Goal: Information Seeking & Learning: Check status

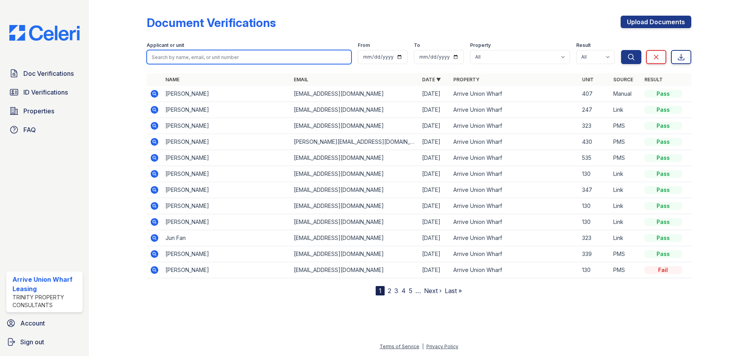
click at [227, 55] on input "search" at bounding box center [249, 57] width 205 height 14
click at [187, 60] on input "search" at bounding box center [249, 57] width 205 height 14
type input "meghana"
click at [621, 50] on button "Search" at bounding box center [631, 57] width 20 height 14
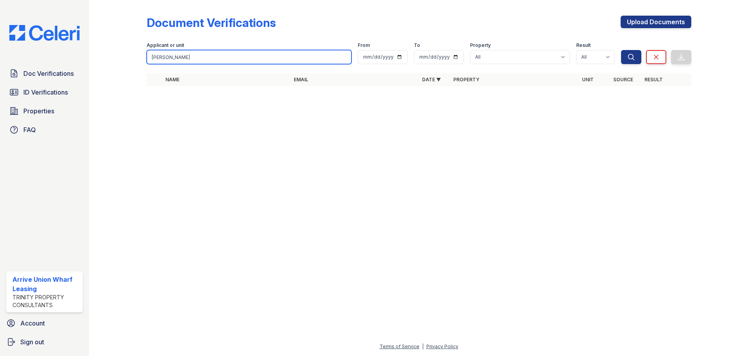
drag, startPoint x: 189, startPoint y: 58, endPoint x: 119, endPoint y: 58, distance: 69.9
click at [119, 58] on div "Document Verifications Upload Documents Filter Applicant or unit meghana From T…" at bounding box center [418, 53] width 635 height 106
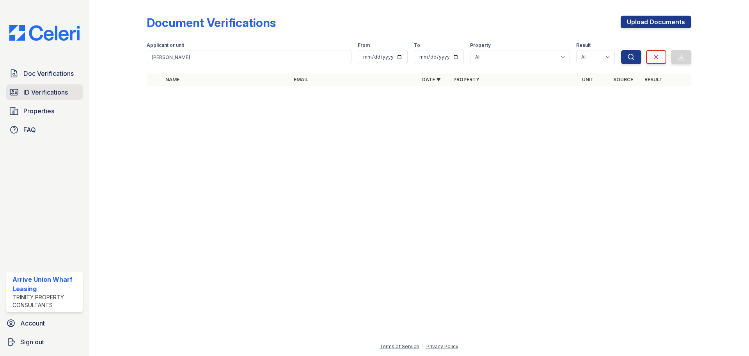
click at [47, 92] on span "ID Verifications" at bounding box center [45, 91] width 44 height 9
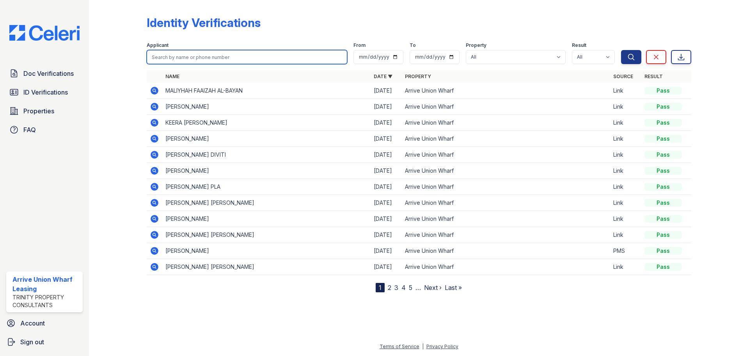
click at [192, 56] on input "search" at bounding box center [247, 57] width 201 height 14
type input "meghana"
click at [621, 50] on button "Search" at bounding box center [631, 57] width 20 height 14
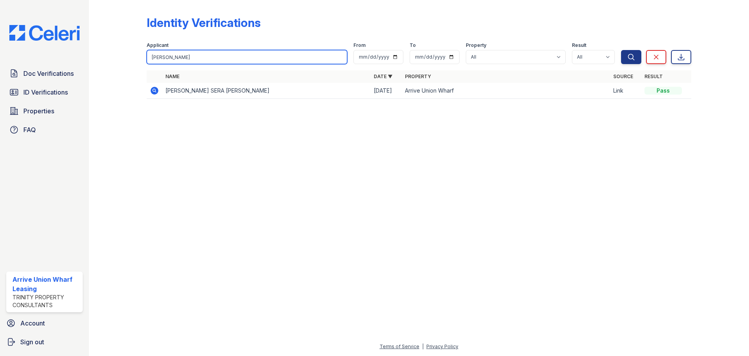
drag, startPoint x: 195, startPoint y: 62, endPoint x: 138, endPoint y: 59, distance: 57.1
click at [138, 59] on div "Identity Verifications Filter Applicant meghana From To Property All Arrive Uni…" at bounding box center [418, 59] width 635 height 119
click at [47, 80] on link "Doc Verifications" at bounding box center [44, 74] width 76 height 16
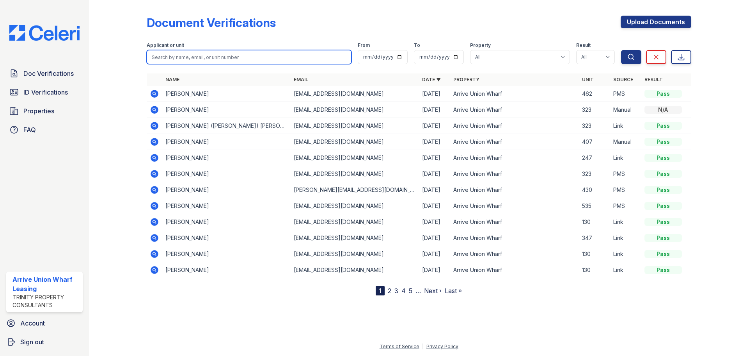
click at [164, 58] on input "search" at bounding box center [249, 57] width 205 height 14
type input "tyler"
click at [621, 50] on button "Search" at bounding box center [631, 57] width 20 height 14
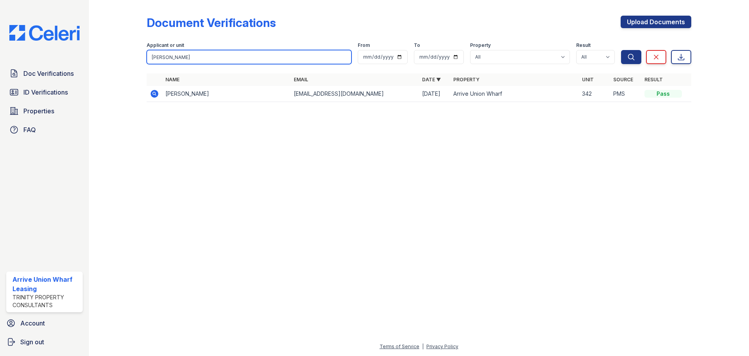
drag, startPoint x: 150, startPoint y: 50, endPoint x: 94, endPoint y: 53, distance: 55.9
click at [94, 53] on div "Document Verifications Upload Documents Filter Applicant or unit tyler From To …" at bounding box center [419, 178] width 660 height 356
type input "pistilli"
click at [621, 50] on button "Search" at bounding box center [631, 57] width 20 height 14
click at [160, 96] on td at bounding box center [155, 94] width 16 height 16
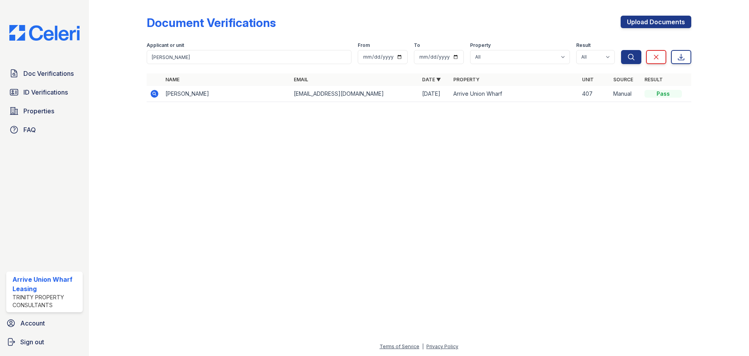
click at [153, 92] on icon at bounding box center [155, 94] width 8 height 8
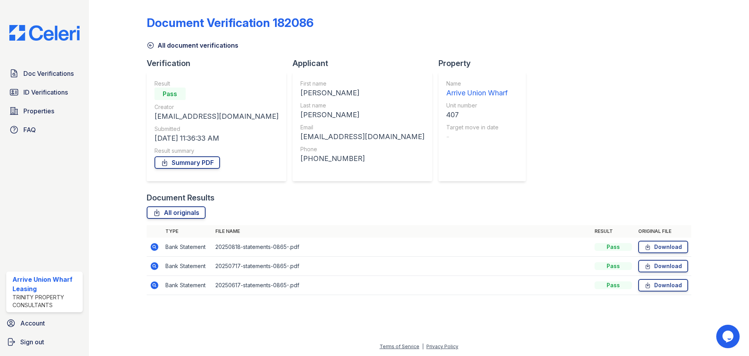
click at [154, 247] on icon at bounding box center [154, 246] width 2 height 2
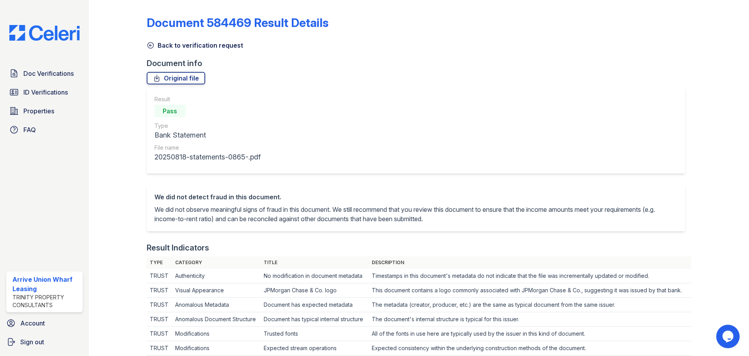
drag, startPoint x: 151, startPoint y: 44, endPoint x: 150, endPoint y: 49, distance: 4.3
click at [151, 44] on icon at bounding box center [151, 45] width 8 height 8
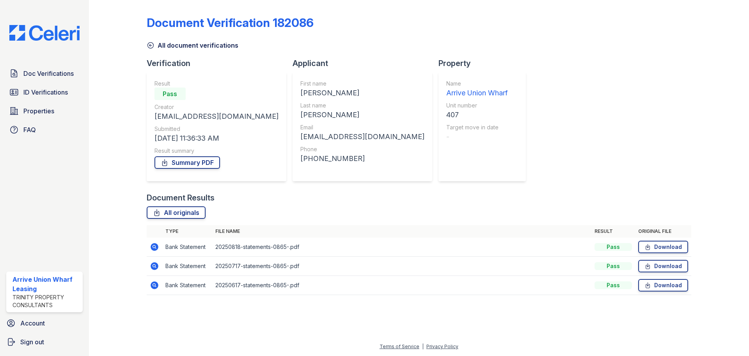
click at [150, 44] on icon at bounding box center [151, 45] width 8 height 8
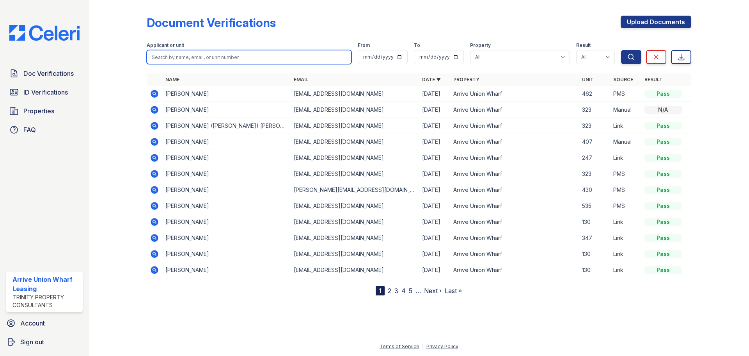
click at [216, 50] on input "search" at bounding box center [249, 57] width 205 height 14
type input "407"
click at [621, 50] on button "Search" at bounding box center [631, 57] width 20 height 14
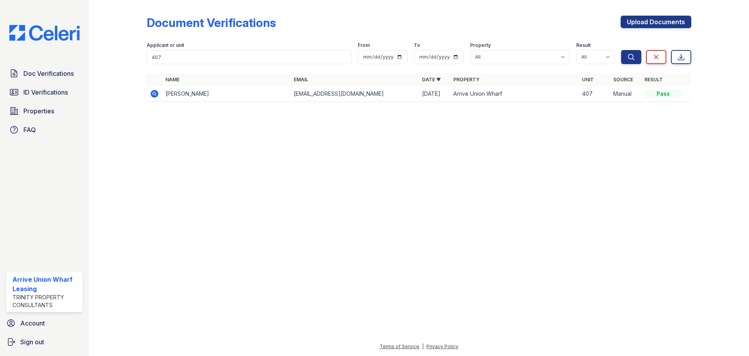
click at [153, 93] on icon at bounding box center [154, 93] width 9 height 9
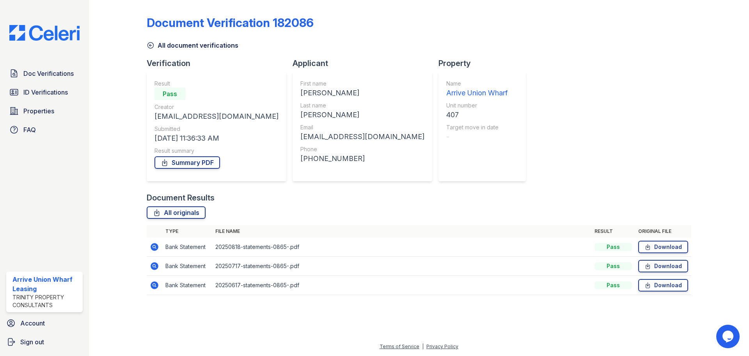
click at [154, 269] on icon at bounding box center [155, 266] width 8 height 8
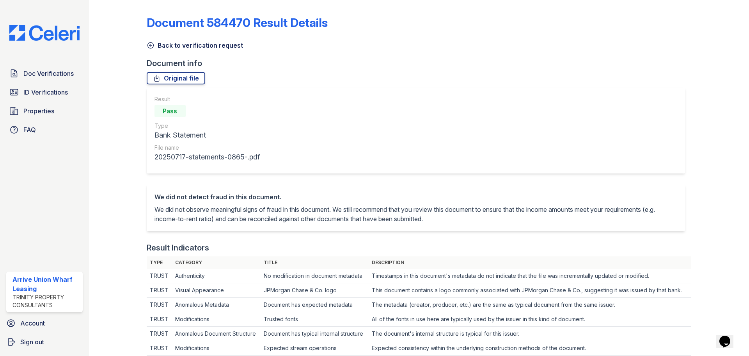
click at [150, 44] on icon at bounding box center [151, 46] width 6 height 6
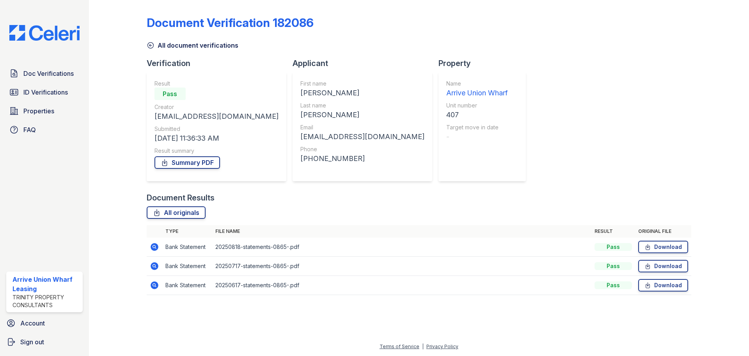
click at [156, 287] on icon at bounding box center [155, 285] width 8 height 8
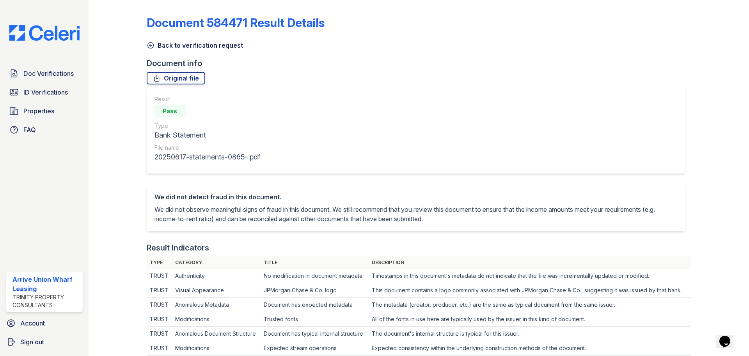
click at [152, 45] on icon at bounding box center [151, 45] width 8 height 8
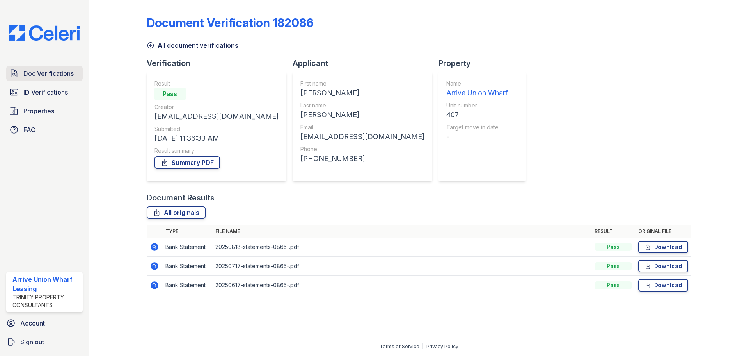
click at [56, 79] on link "Doc Verifications" at bounding box center [44, 74] width 76 height 16
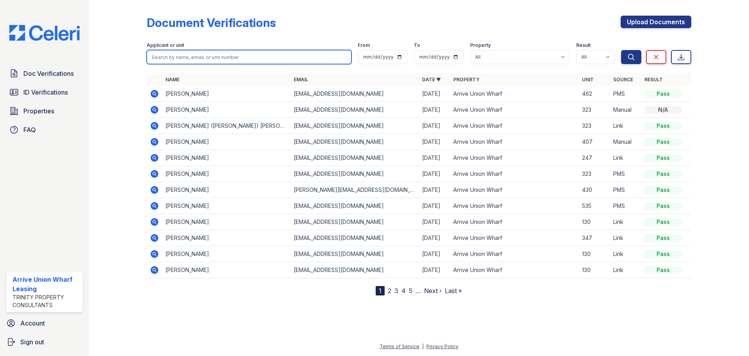
click at [223, 56] on input "search" at bounding box center [249, 57] width 205 height 14
type input "410"
click at [621, 50] on button "Search" at bounding box center [631, 57] width 20 height 14
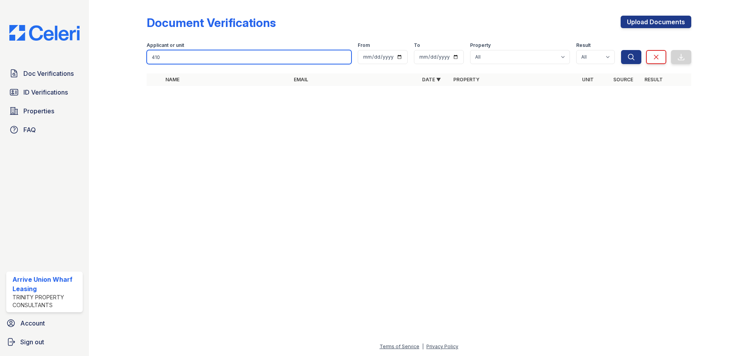
drag, startPoint x: 223, startPoint y: 56, endPoint x: 121, endPoint y: 59, distance: 101.9
click at [121, 59] on div "Document Verifications Upload Documents Filter Applicant or unit 410 From To Pr…" at bounding box center [418, 53] width 635 height 106
click at [196, 61] on input "410" at bounding box center [249, 57] width 205 height 14
drag, startPoint x: 130, startPoint y: 52, endPoint x: 64, endPoint y: 50, distance: 65.2
click at [65, 50] on div "Doc Verifications ID Verifications Properties FAQ Arrive Union Wharf Leasing Tr…" at bounding box center [374, 178] width 749 height 356
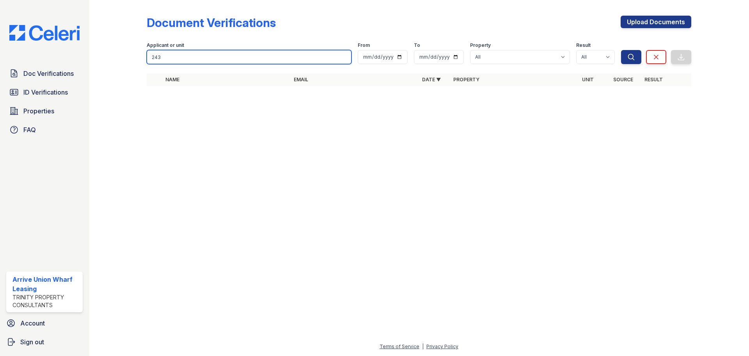
type input "243"
click at [621, 50] on button "Search" at bounding box center [631, 57] width 20 height 14
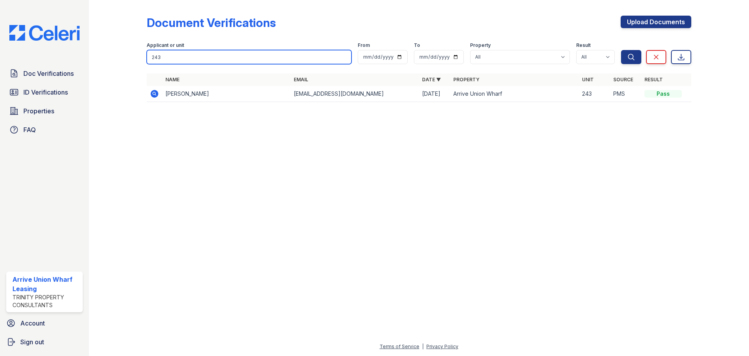
drag, startPoint x: 175, startPoint y: 58, endPoint x: 83, endPoint y: 53, distance: 92.6
click at [83, 53] on div "Doc Verifications ID Verifications Properties FAQ Arrive Union Wharf Leasing Tr…" at bounding box center [374, 178] width 749 height 356
type input "crystal"
click at [621, 50] on button "Search" at bounding box center [631, 57] width 20 height 14
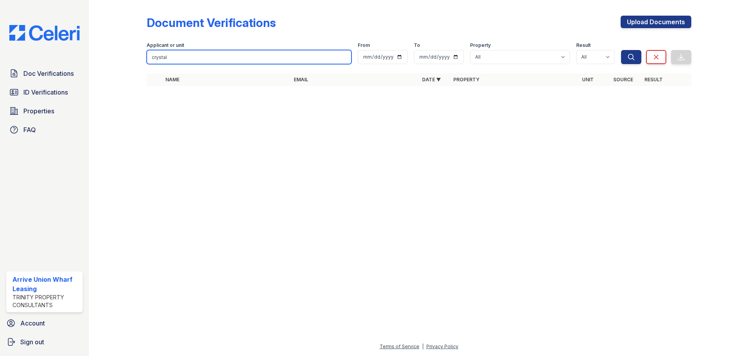
drag, startPoint x: 199, startPoint y: 61, endPoint x: 82, endPoint y: 55, distance: 117.6
click at [82, 55] on div "Doc Verifications ID Verifications Properties FAQ Arrive Union Wharf Leasing Tr…" at bounding box center [374, 178] width 749 height 356
type input "528"
click at [621, 50] on button "Search" at bounding box center [631, 57] width 20 height 14
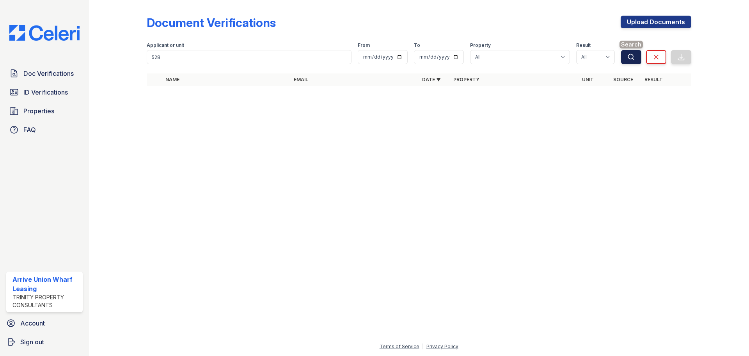
click at [635, 53] on button "Search" at bounding box center [631, 57] width 20 height 14
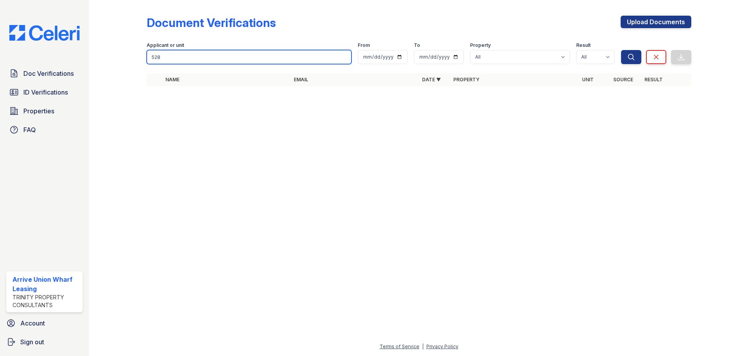
click at [226, 59] on input "528" at bounding box center [249, 57] width 205 height 14
drag, startPoint x: 231, startPoint y: 60, endPoint x: 103, endPoint y: 59, distance: 127.6
click at [103, 59] on div "Document Verifications Upload Documents Filter Applicant or unit 528 From To Pr…" at bounding box center [418, 53] width 635 height 106
type input "dominic"
click at [621, 50] on button "Search" at bounding box center [631, 57] width 20 height 14
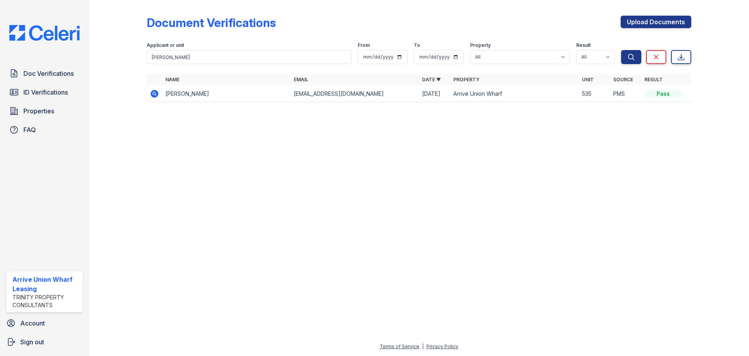
click at [155, 95] on icon at bounding box center [155, 94] width 8 height 8
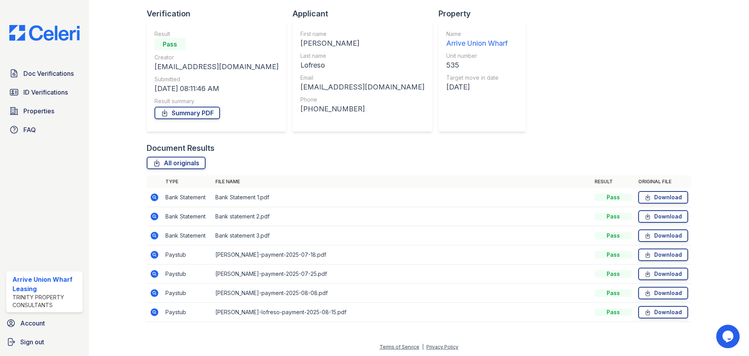
scroll to position [50, 0]
click at [153, 257] on icon at bounding box center [155, 254] width 8 height 8
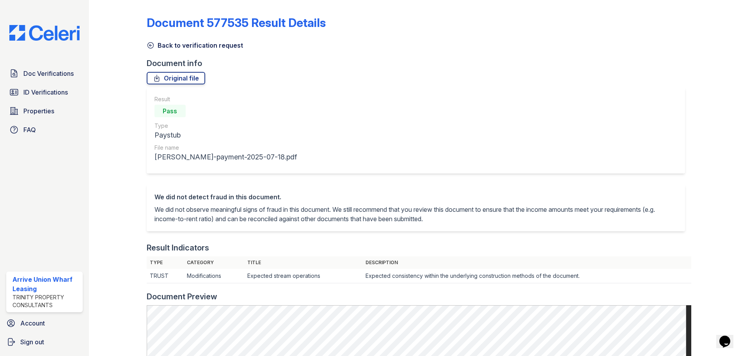
click at [152, 43] on icon at bounding box center [151, 46] width 6 height 6
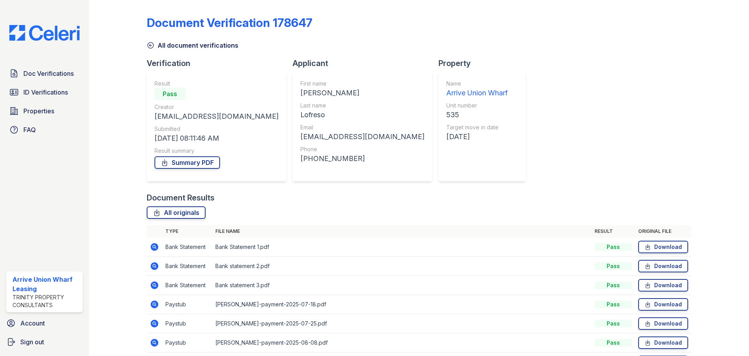
click at [155, 325] on icon at bounding box center [154, 322] width 9 height 9
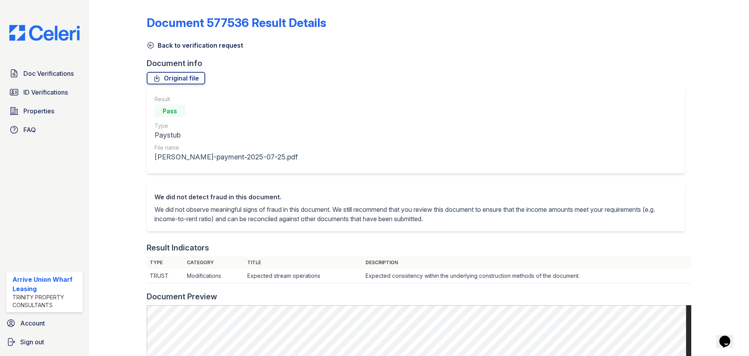
click at [150, 45] on icon at bounding box center [151, 46] width 6 height 6
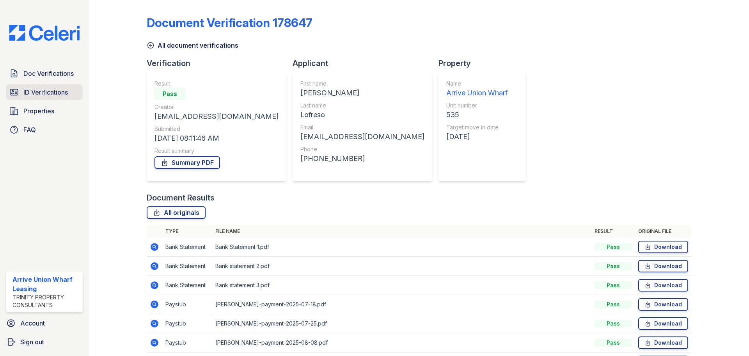
click at [53, 90] on span "ID Verifications" at bounding box center [45, 91] width 44 height 9
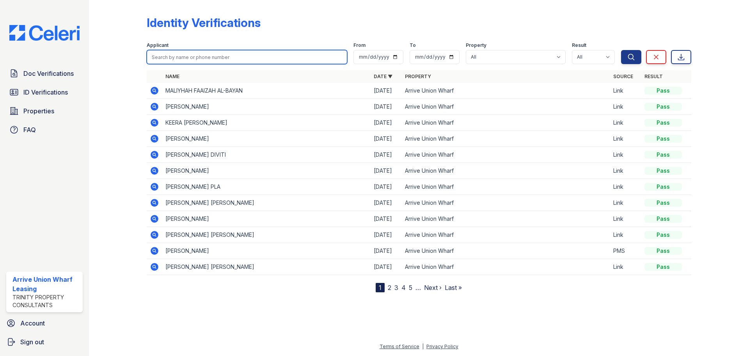
click at [181, 57] on input "search" at bounding box center [247, 57] width 201 height 14
type input "[PERSON_NAME]"
click at [621, 50] on button "Search" at bounding box center [631, 57] width 20 height 14
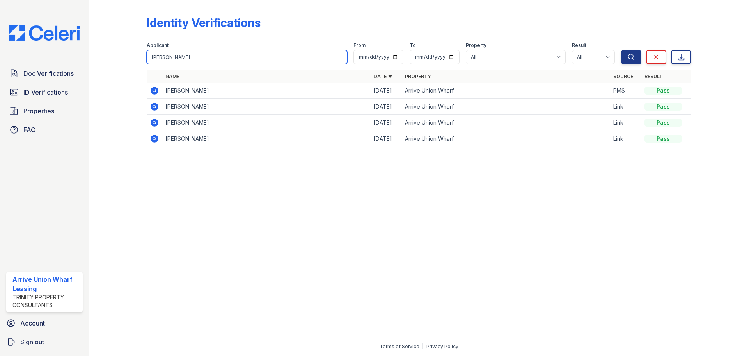
drag, startPoint x: 209, startPoint y: 55, endPoint x: 75, endPoint y: 60, distance: 134.7
click at [75, 60] on div "Doc Verifications ID Verifications Properties FAQ Arrive Union Wharf Leasing Tr…" at bounding box center [374, 178] width 749 height 356
type input "meghana"
click at [621, 50] on button "Search" at bounding box center [631, 57] width 20 height 14
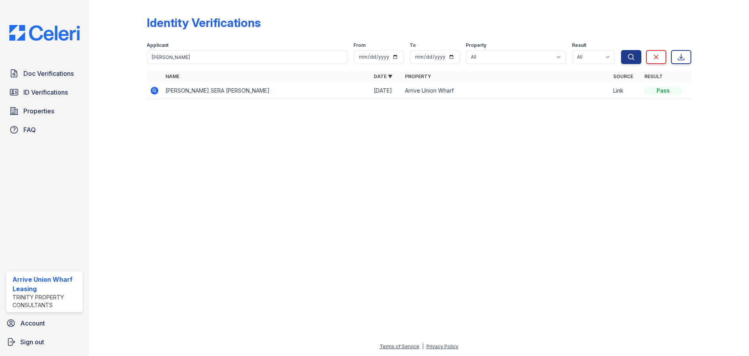
click at [153, 90] on icon at bounding box center [154, 90] width 2 height 2
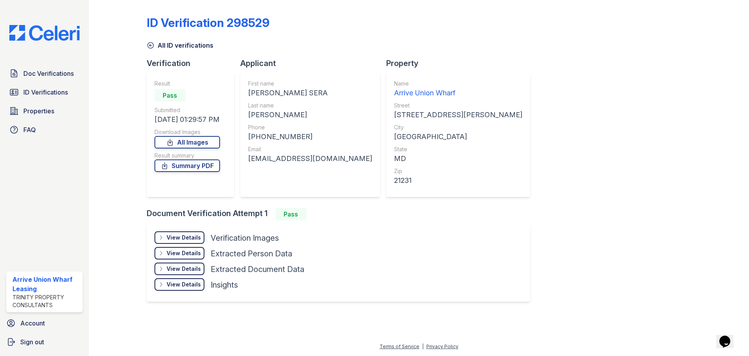
click at [183, 236] on div "View Details" at bounding box center [184, 237] width 34 height 8
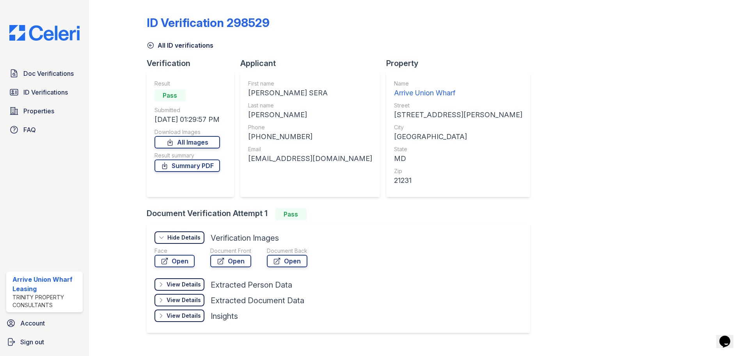
click at [230, 269] on div "Document Front Open" at bounding box center [230, 258] width 41 height 23
click at [231, 262] on link "Open" at bounding box center [230, 260] width 41 height 12
click at [53, 90] on span "ID Verifications" at bounding box center [45, 91] width 44 height 9
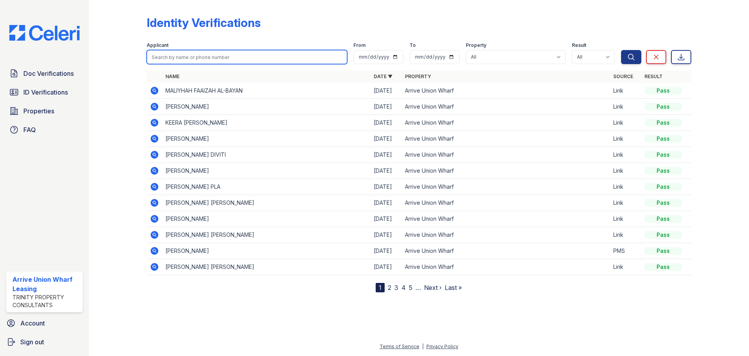
click at [231, 62] on input "search" at bounding box center [247, 57] width 201 height 14
type input "vincent"
click at [621, 50] on button "Search" at bounding box center [631, 57] width 20 height 14
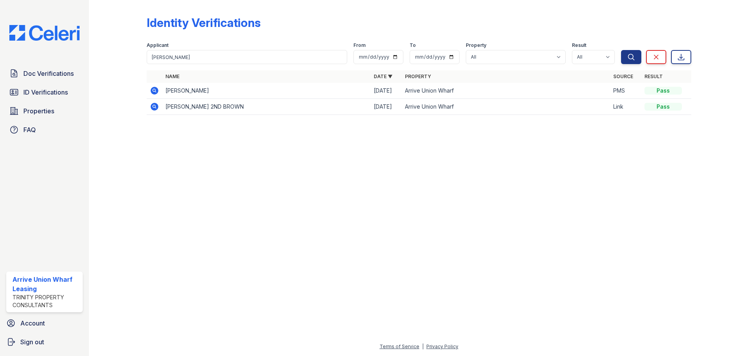
click at [159, 92] on icon at bounding box center [154, 90] width 9 height 9
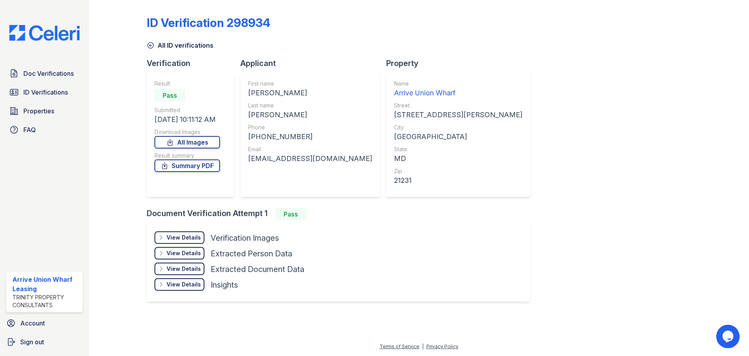
click at [184, 236] on div "View Details" at bounding box center [184, 237] width 34 height 8
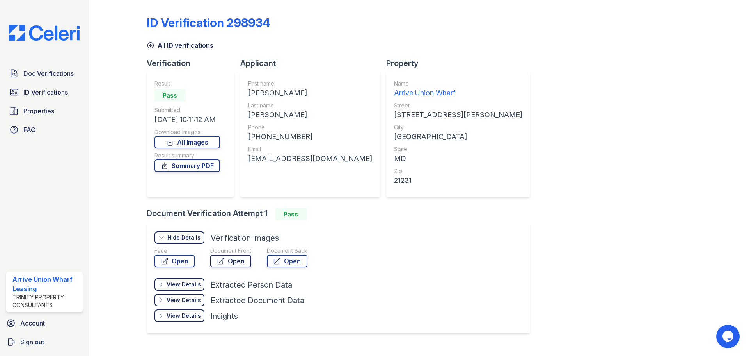
click at [222, 265] on link "Open" at bounding box center [230, 260] width 41 height 12
click at [59, 96] on span "ID Verifications" at bounding box center [45, 91] width 44 height 9
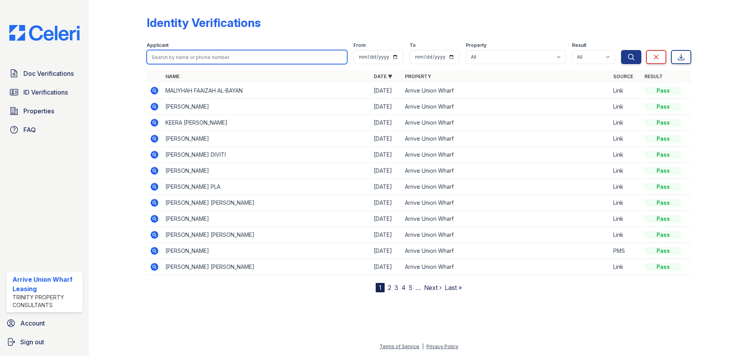
click at [196, 58] on input "search" at bounding box center [247, 57] width 201 height 14
type input "ronald"
click at [621, 50] on button "Search" at bounding box center [631, 57] width 20 height 14
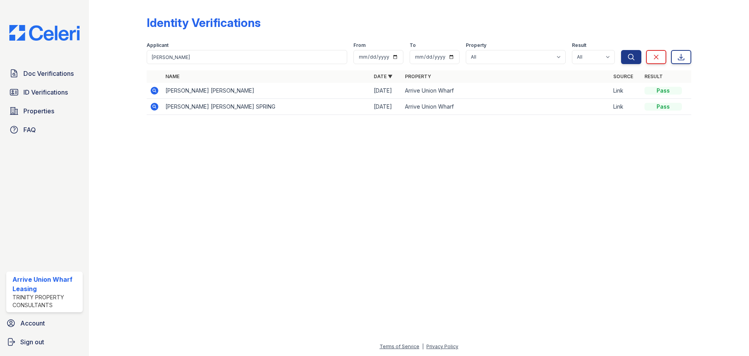
click at [152, 92] on icon at bounding box center [155, 91] width 8 height 8
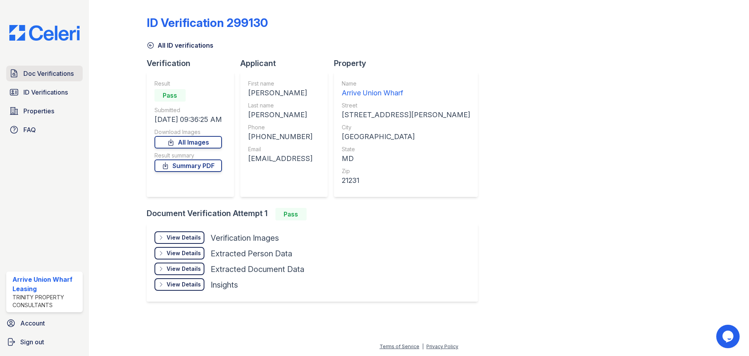
click at [58, 75] on span "Doc Verifications" at bounding box center [48, 73] width 50 height 9
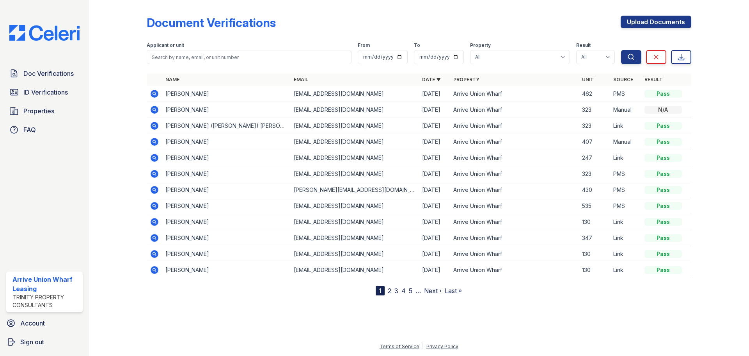
click at [154, 92] on icon at bounding box center [154, 93] width 2 height 2
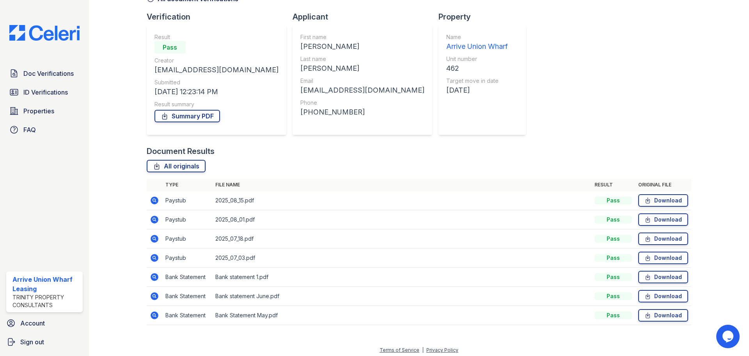
scroll to position [50, 0]
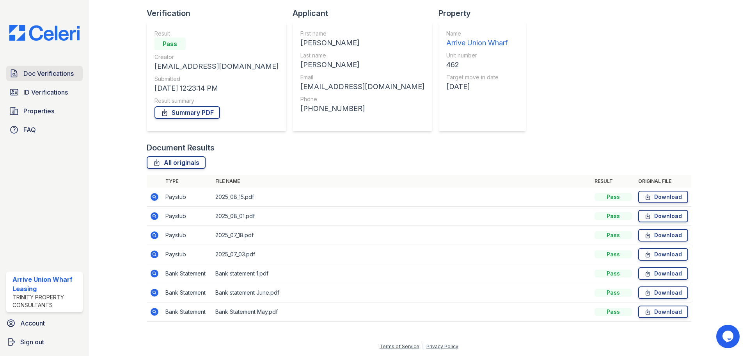
click at [52, 78] on span "Doc Verifications" at bounding box center [48, 73] width 50 height 9
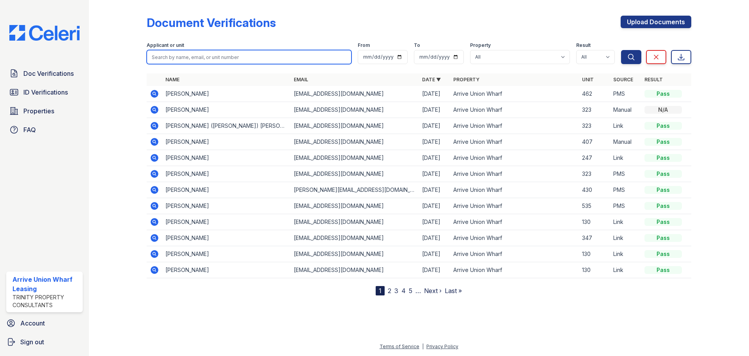
click at [235, 60] on input "search" at bounding box center [249, 57] width 205 height 14
type input "[PERSON_NAME]"
click at [621, 50] on button "Search" at bounding box center [631, 57] width 20 height 14
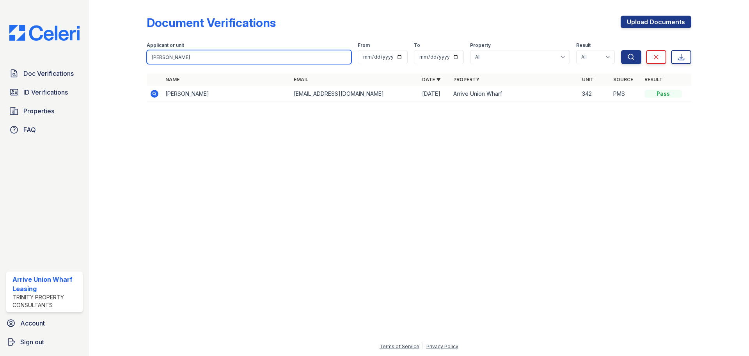
drag, startPoint x: 228, startPoint y: 58, endPoint x: 103, endPoint y: 60, distance: 124.5
click at [103, 60] on div "Document Verifications Upload Documents Filter Applicant or unit [PERSON_NAME] …" at bounding box center [418, 61] width 635 height 122
type input "l"
type input "407"
click at [621, 50] on button "Search" at bounding box center [631, 57] width 20 height 14
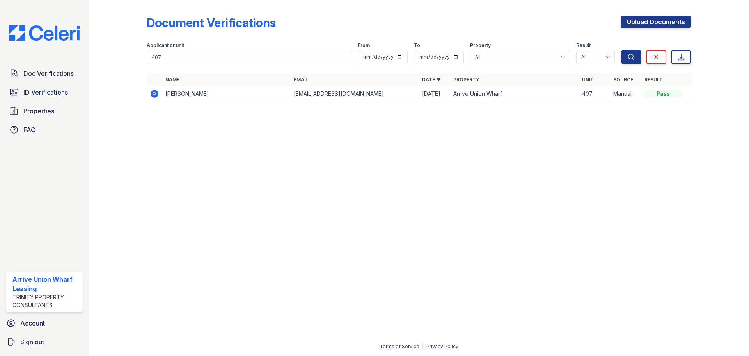
click at [156, 95] on icon at bounding box center [154, 93] width 9 height 9
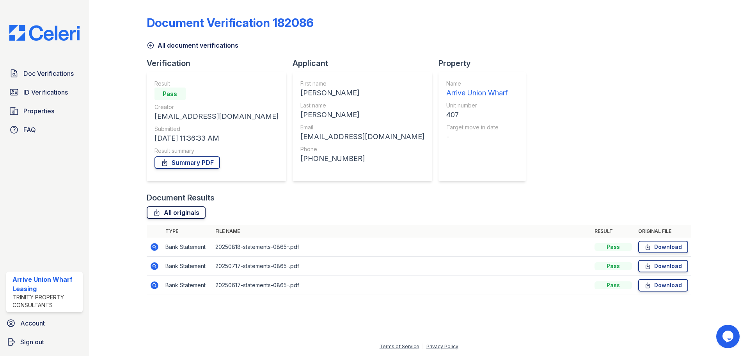
click at [185, 215] on link "All originals" at bounding box center [176, 212] width 59 height 12
